Goal: Task Accomplishment & Management: Use online tool/utility

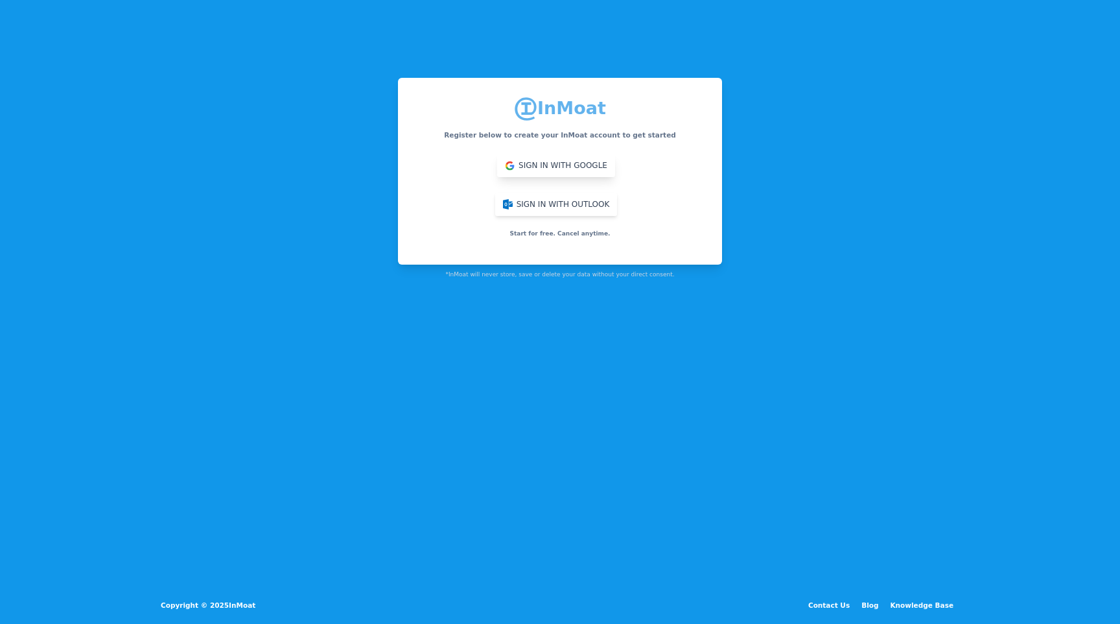
click at [528, 166] on button "Sign in with Google" at bounding box center [556, 165] width 118 height 23
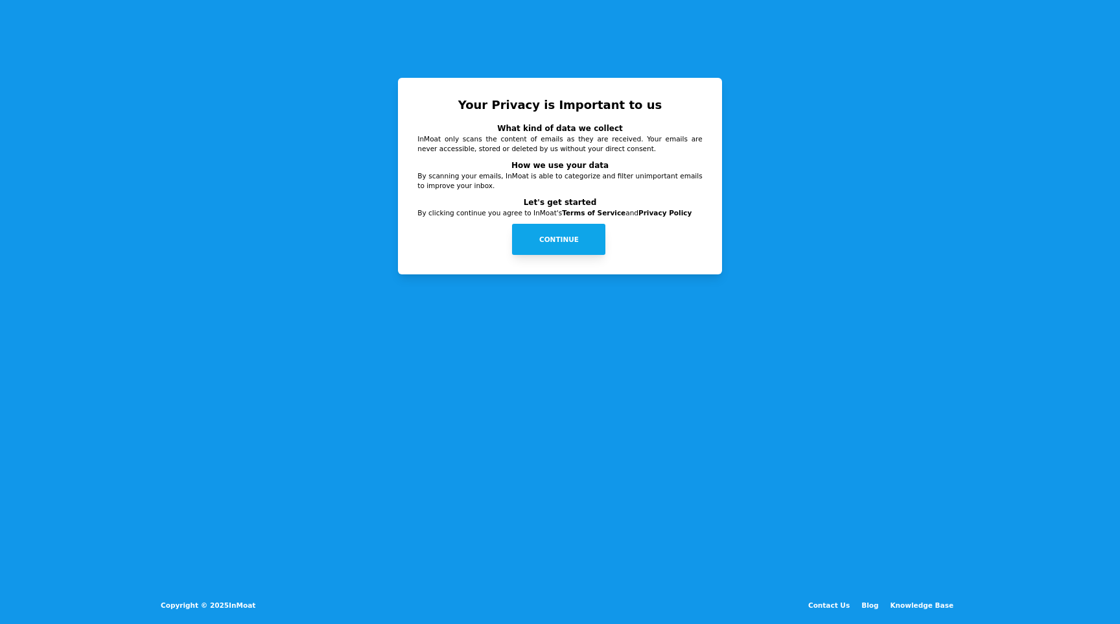
click at [549, 246] on button "Continue" at bounding box center [558, 239] width 93 height 31
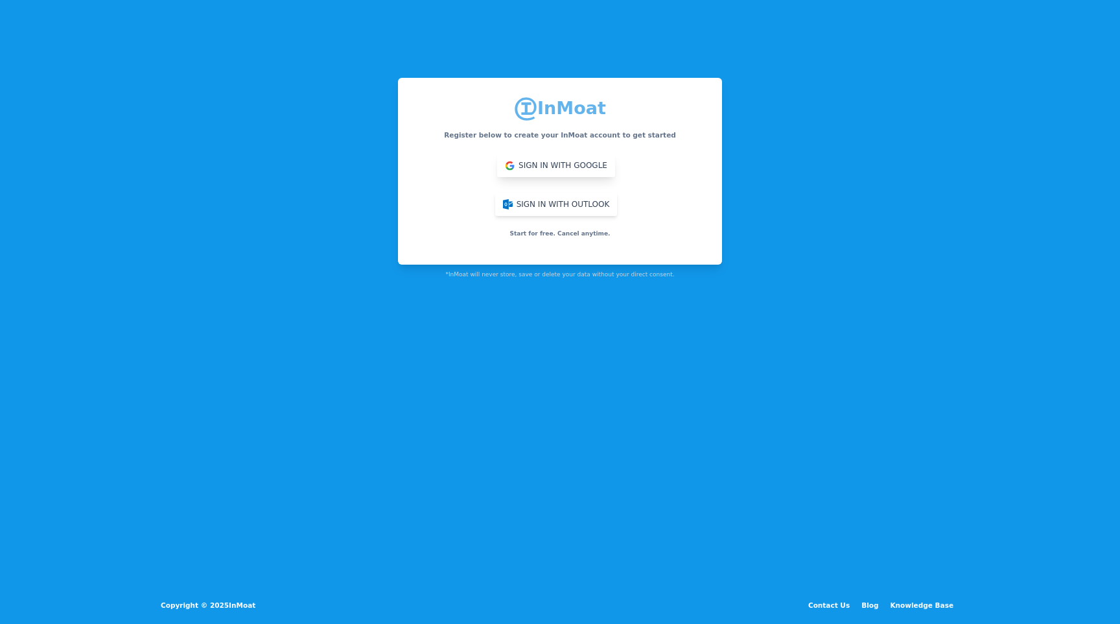
click at [587, 167] on button "Sign in with Google" at bounding box center [556, 165] width 118 height 23
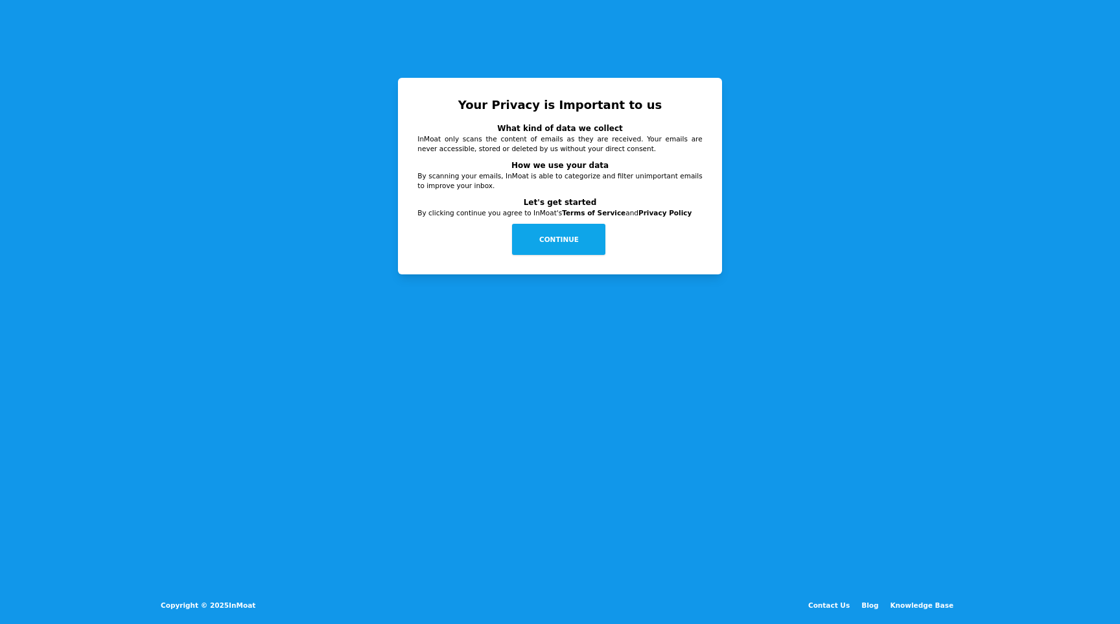
click at [320, 147] on div "Your Privacy is Important to us What kind of data we collect InMoat only scans …" at bounding box center [560, 179] width 814 height 202
click at [752, 73] on div at bounding box center [560, 312] width 1120 height 624
click at [738, 146] on div "Your Privacy is Important to us What kind of data we collect InMoat only scans …" at bounding box center [560, 179] width 814 height 202
